Goal: Find specific page/section: Find specific page/section

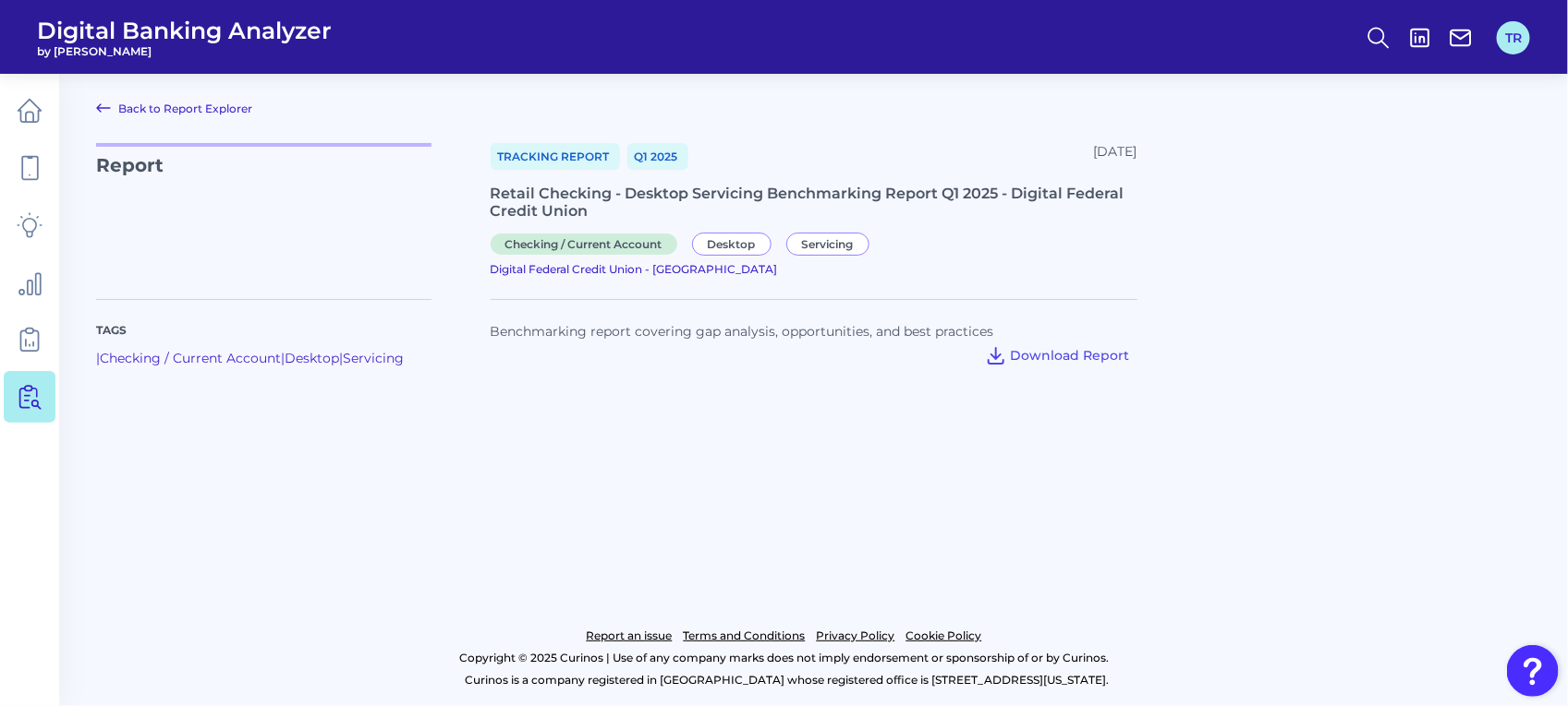
click at [1503, 51] on button "TR" at bounding box center [1513, 38] width 33 height 33
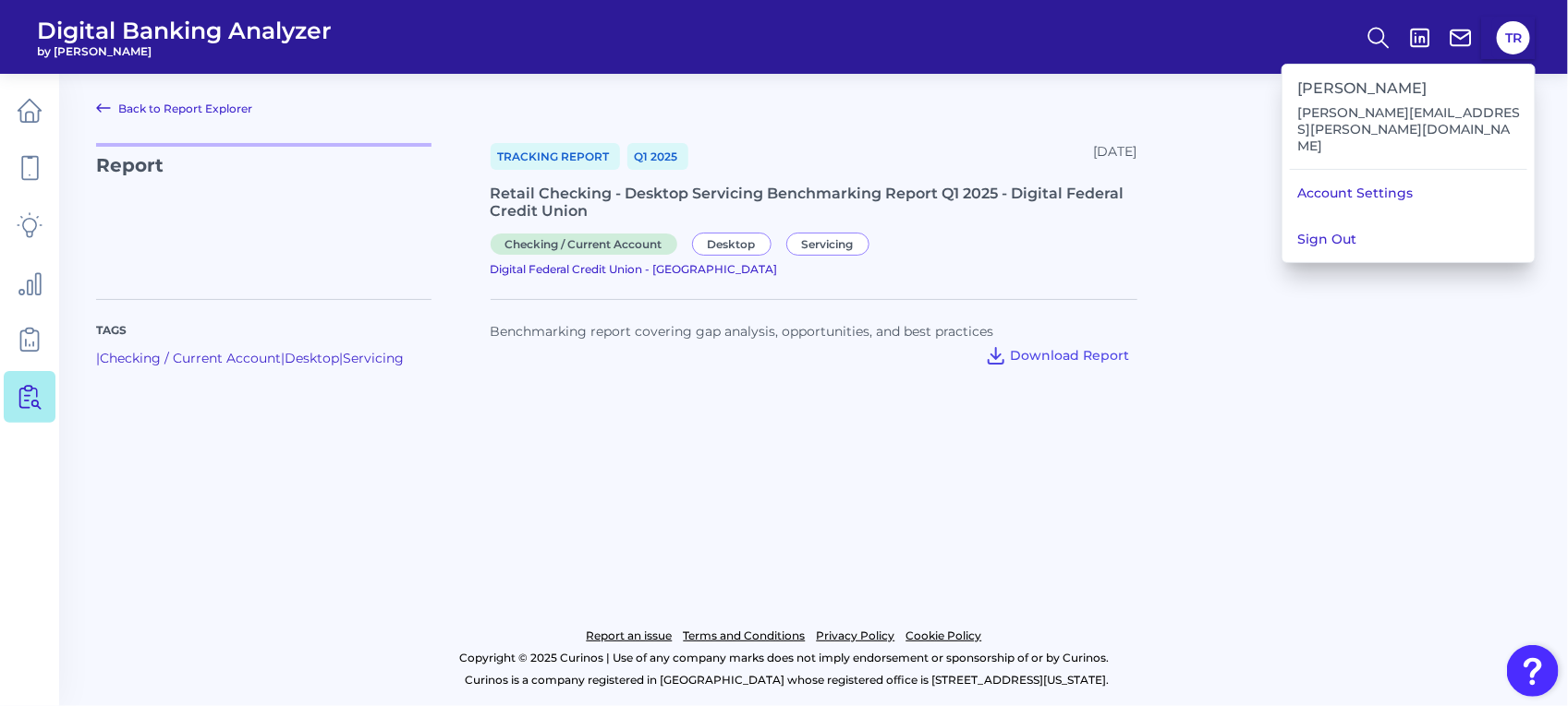
click at [162, 102] on link "Back to Report Explorer" at bounding box center [174, 107] width 156 height 22
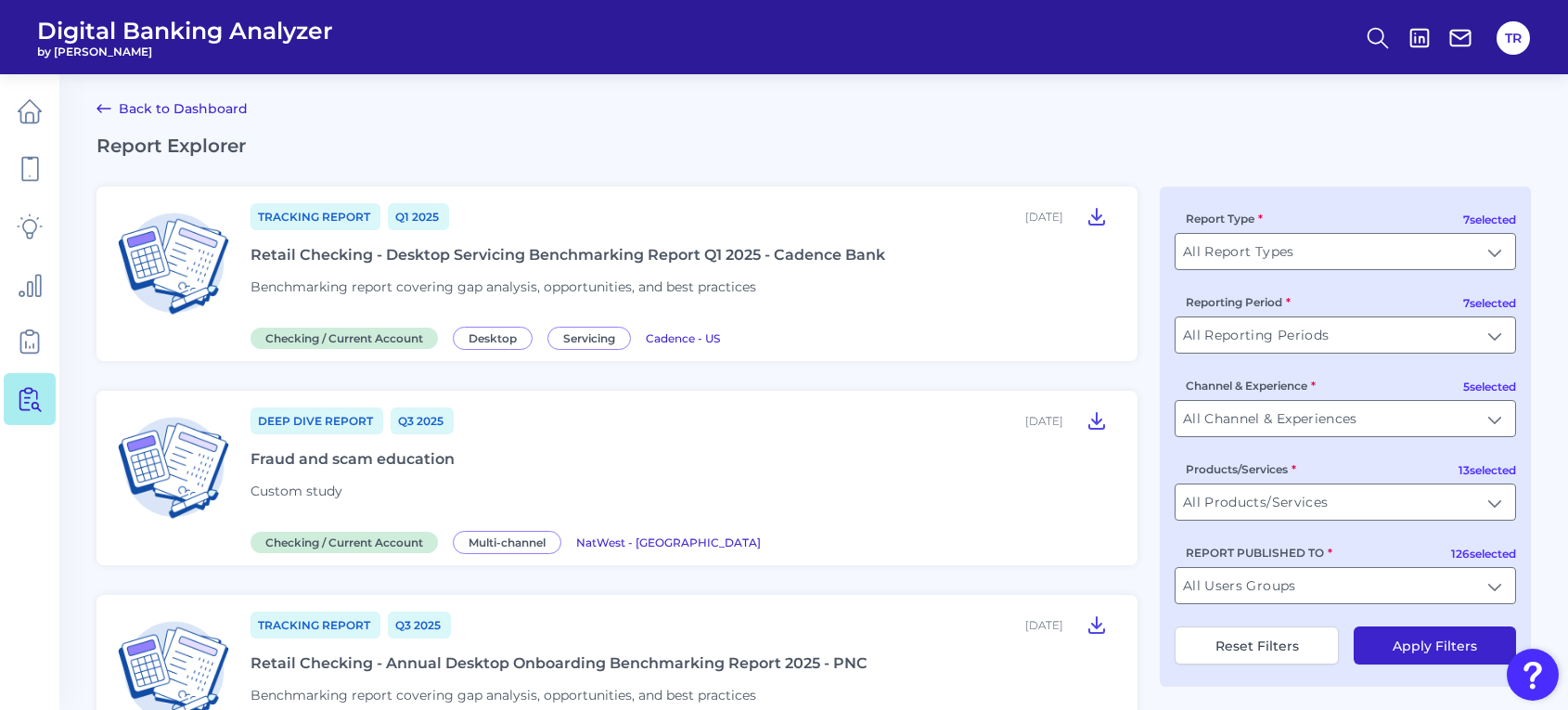
click at [546, 260] on div "Retail Checking - Desktop Servicing Benchmarking Report Q1 2025 - Cadence Bank" at bounding box center [568, 255] width 635 height 18
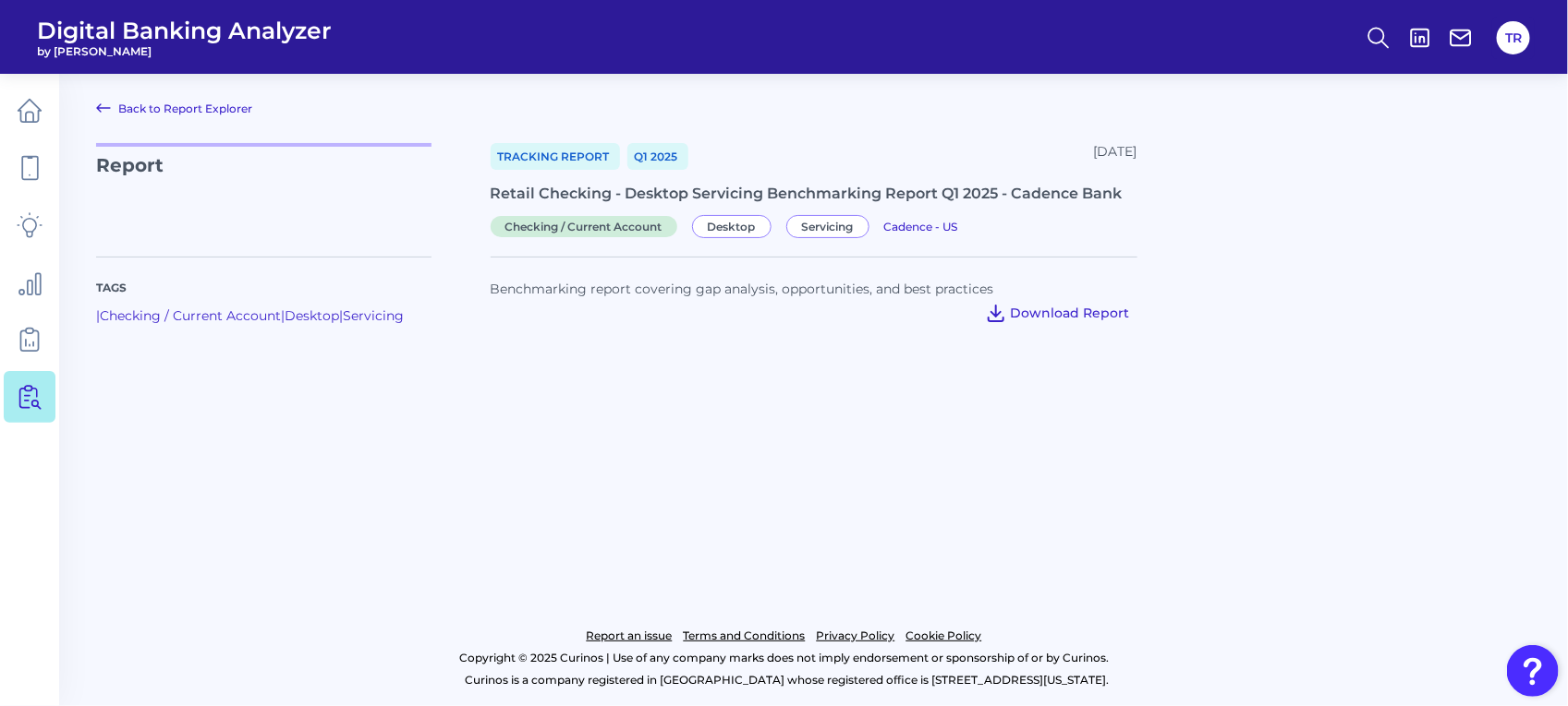
click at [1007, 309] on icon at bounding box center [995, 313] width 22 height 22
click at [782, 397] on main "Back to Report Explorer Report Tracking Report Q1 [DATE], 2025 Retail Checking …" at bounding box center [784, 353] width 1568 height 706
click at [1515, 48] on button "TR" at bounding box center [1513, 38] width 33 height 33
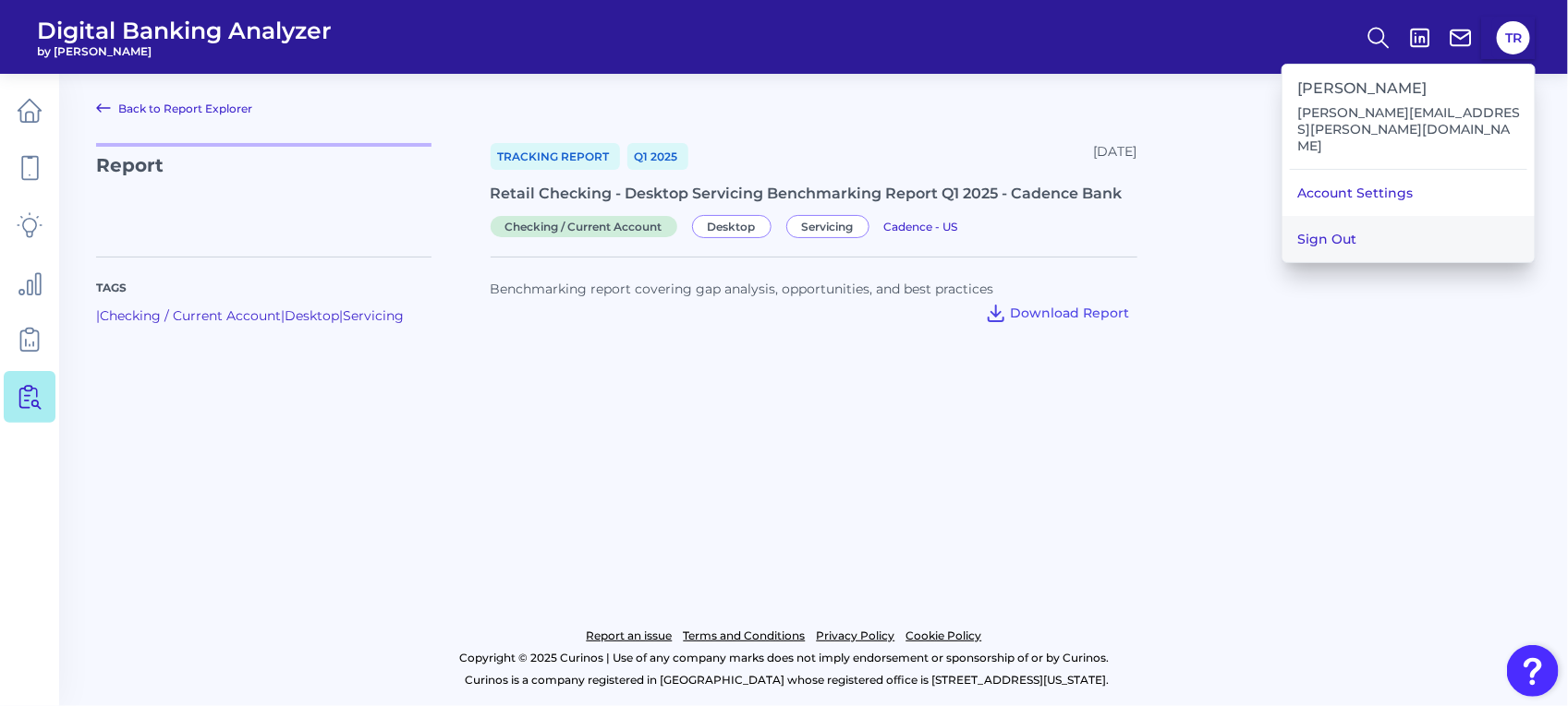
click at [1390, 216] on button "Sign Out" at bounding box center [1408, 239] width 252 height 46
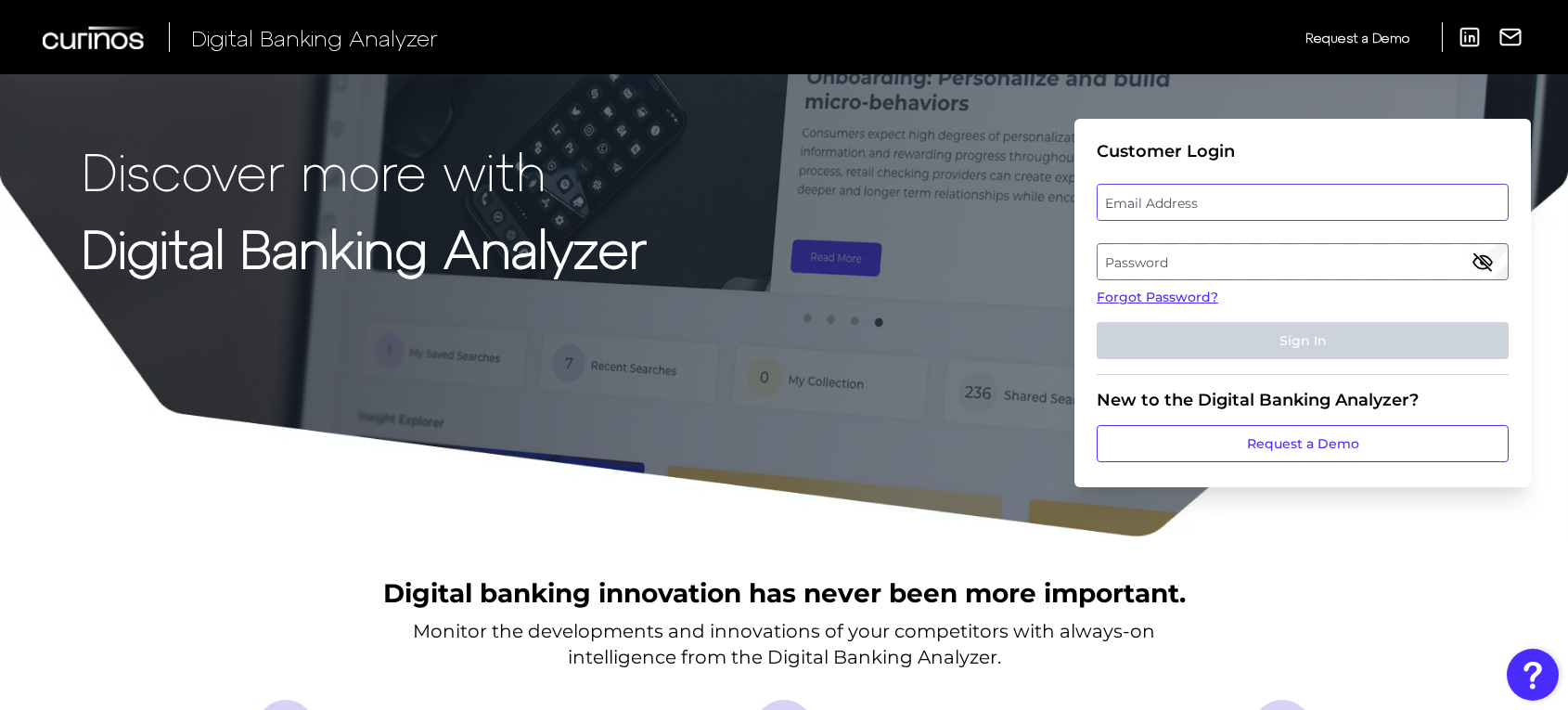
type input "[PERSON_NAME][EMAIL_ADDRESS][PERSON_NAME][DOMAIN_NAME]"
